Goal: Task Accomplishment & Management: Manage account settings

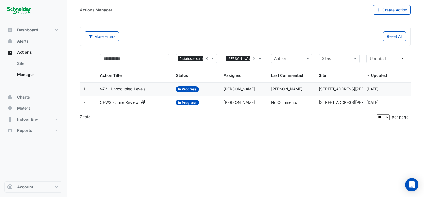
click at [132, 89] on span "VAV - Unoccupied Levels" at bounding box center [123, 89] width 46 height 6
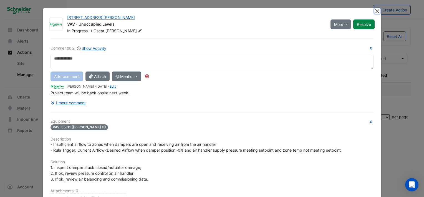
click at [376, 9] on button "Close" at bounding box center [378, 11] width 6 height 6
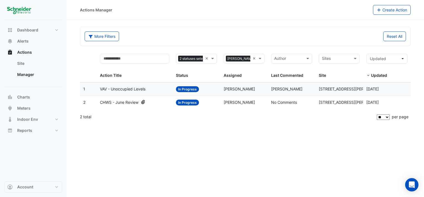
click at [130, 101] on span "CHWS - June Review" at bounding box center [119, 102] width 39 height 6
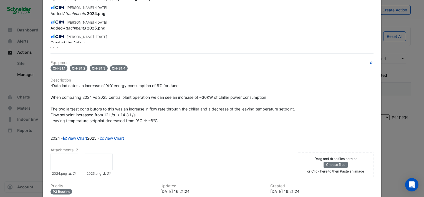
scroll to position [83, 0]
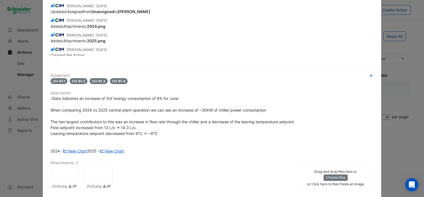
click at [250, 40] on div "Added Attachments 2025.png" at bounding box center [212, 41] width 323 height 6
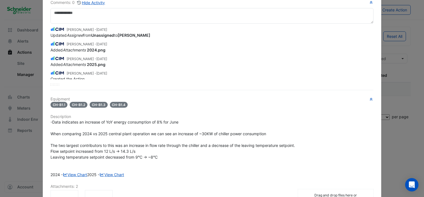
scroll to position [0, 0]
